Goal: Check status: Check status

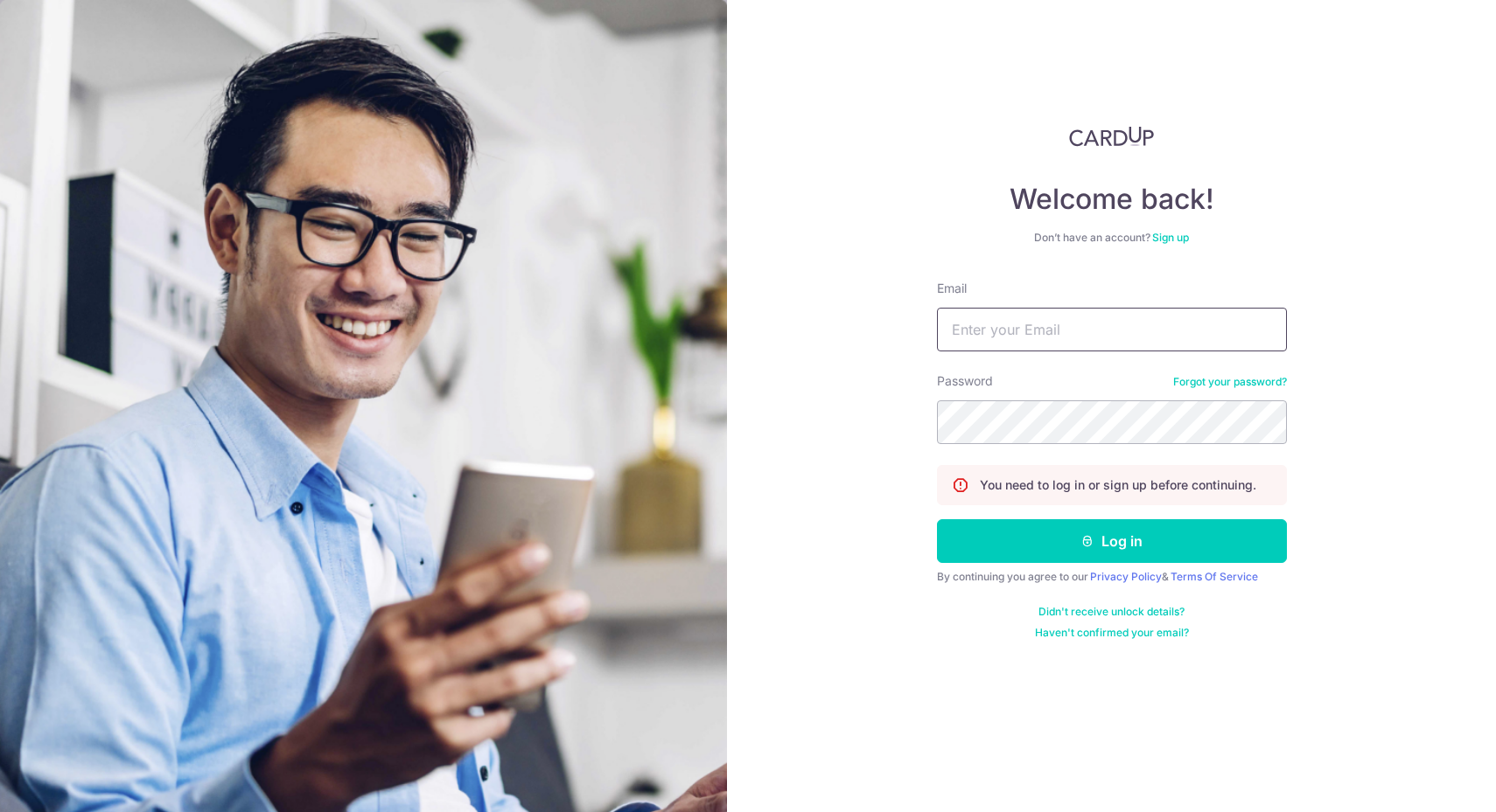
click at [1087, 328] on input "Email" at bounding box center [1112, 330] width 350 height 44
type input "[EMAIL_ADDRESS][DOMAIN_NAME]"
click at [1026, 543] on button "Log in" at bounding box center [1112, 541] width 350 height 44
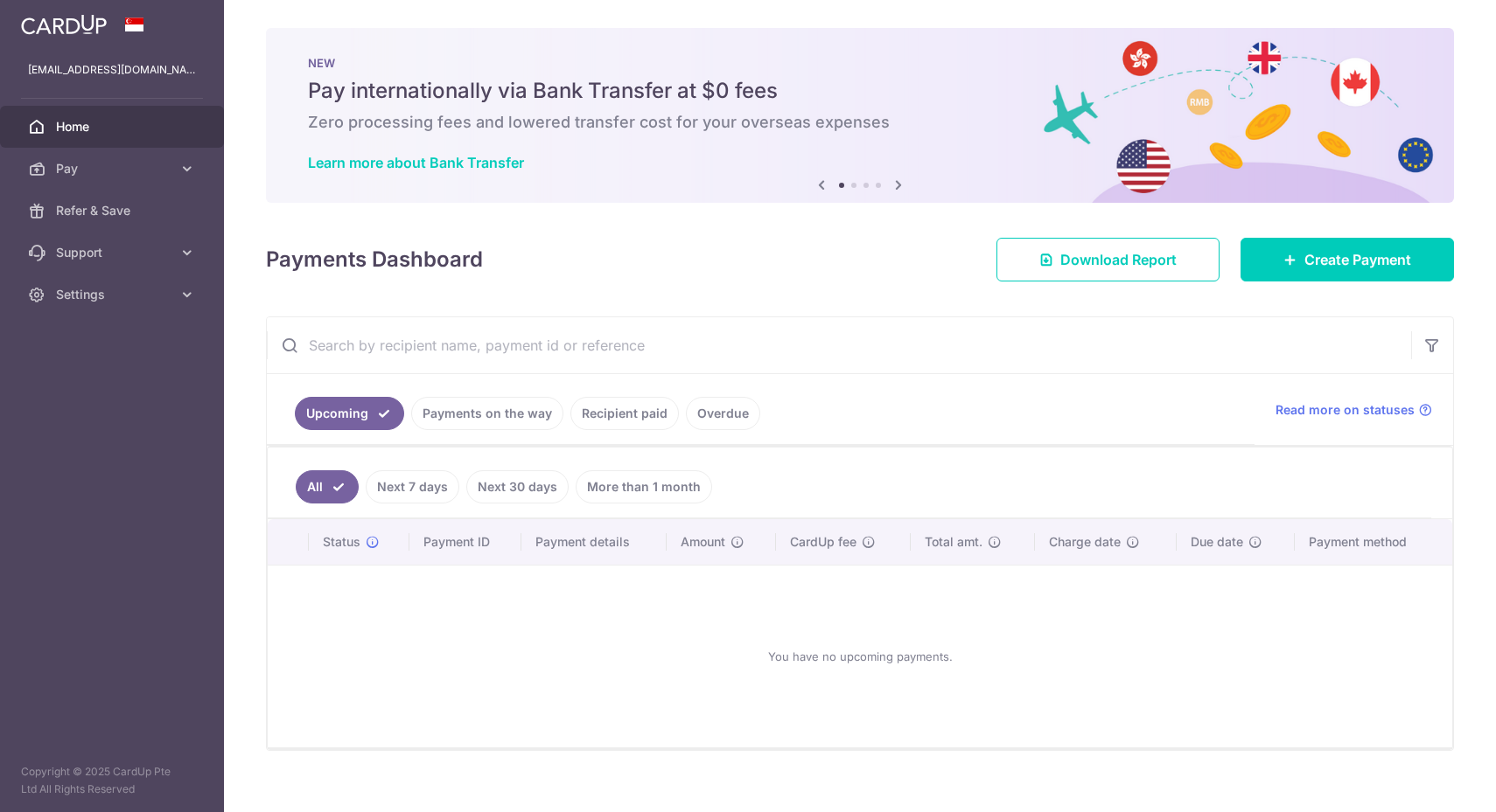
click at [538, 415] on ul "Upcoming Payments on the way Recipient paid Overdue" at bounding box center [761, 409] width 988 height 71
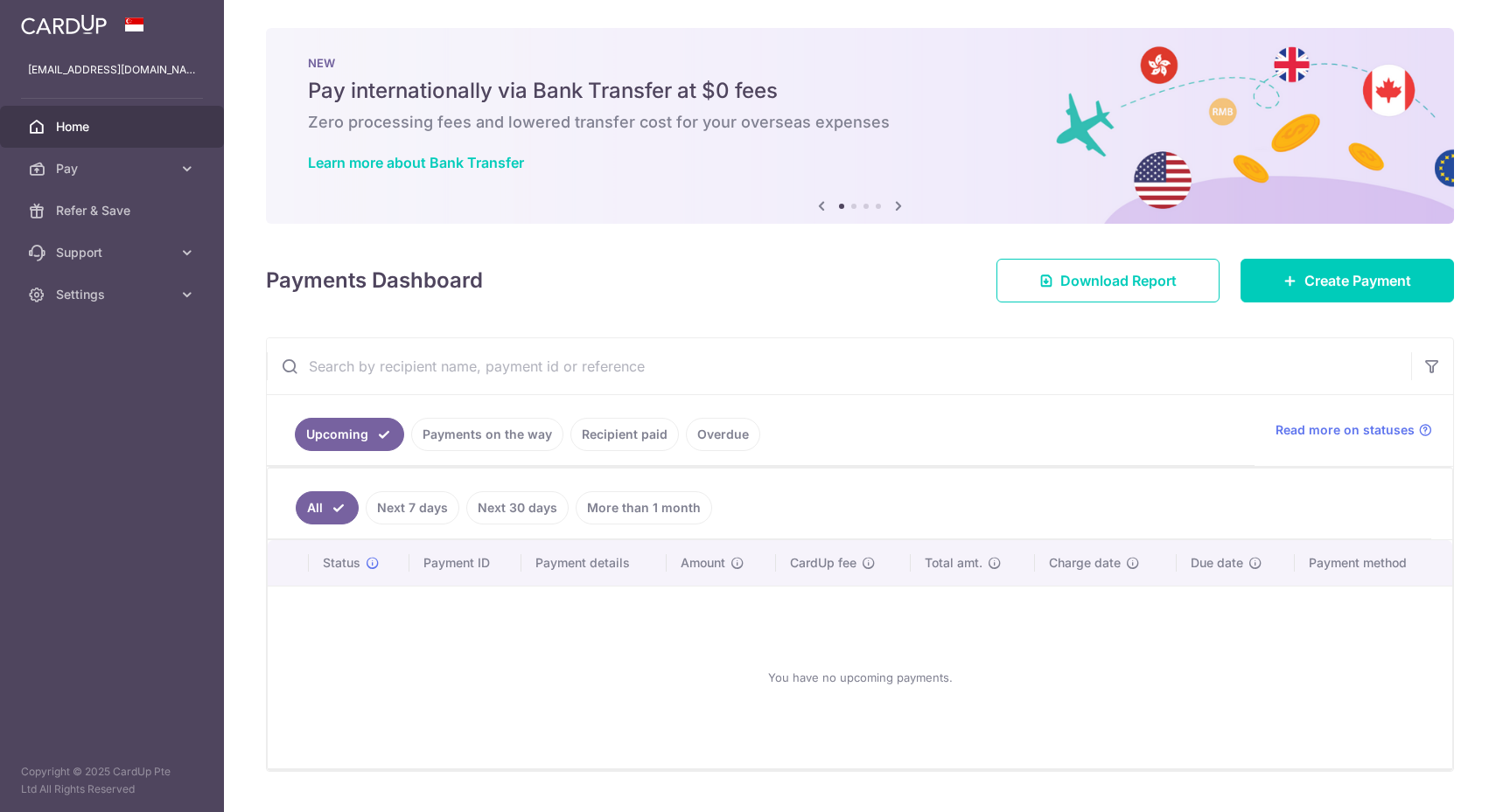
click at [486, 454] on ul "Upcoming Payments on the way Recipient paid Overdue" at bounding box center [761, 430] width 988 height 71
click at [533, 434] on link "Payments on the way" at bounding box center [487, 434] width 153 height 33
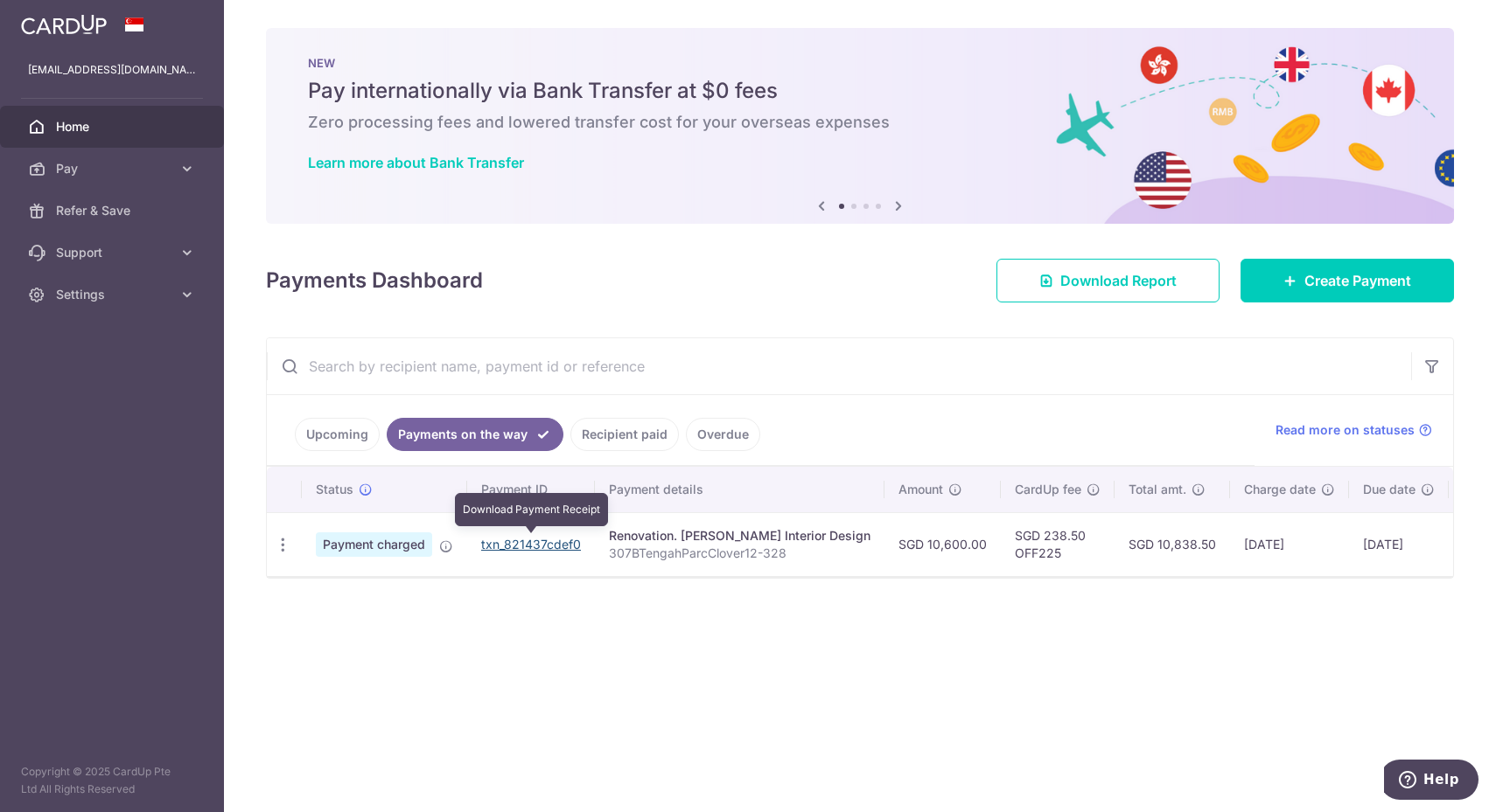
click at [547, 541] on link "txn_821437cdef0" at bounding box center [531, 545] width 100 height 15
